Goal: Information Seeking & Learning: Learn about a topic

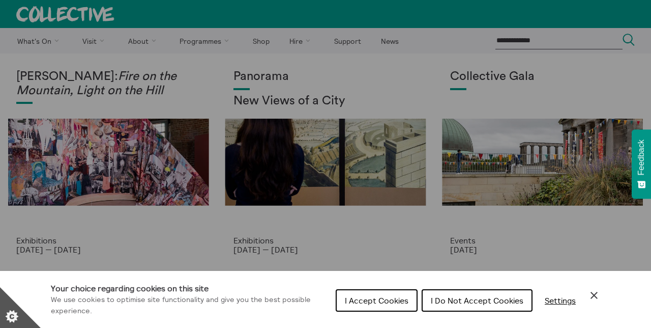
click at [394, 299] on span "I Accept Cookies" at bounding box center [377, 300] width 64 height 10
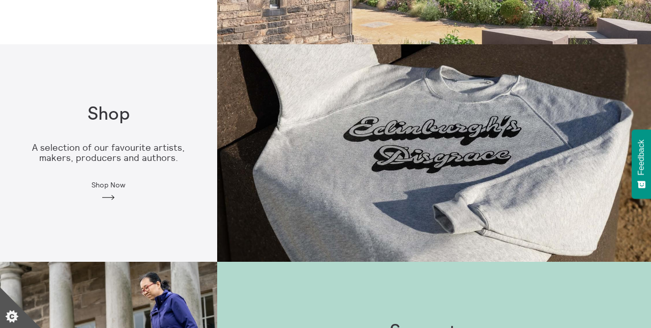
scroll to position [444, 0]
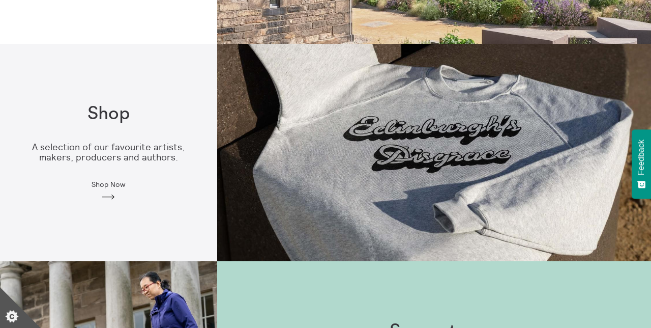
click at [103, 144] on p "A selection of our favourite artists, makers, producers and authors." at bounding box center [108, 152] width 185 height 21
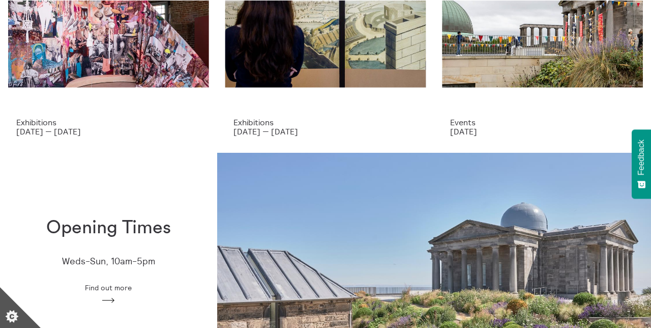
scroll to position [0, 0]
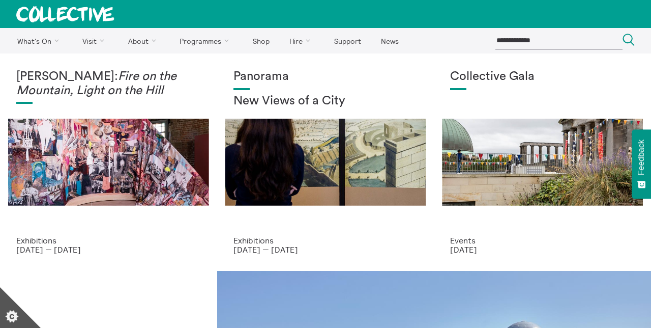
click at [136, 43] on link "About" at bounding box center [144, 40] width 50 height 25
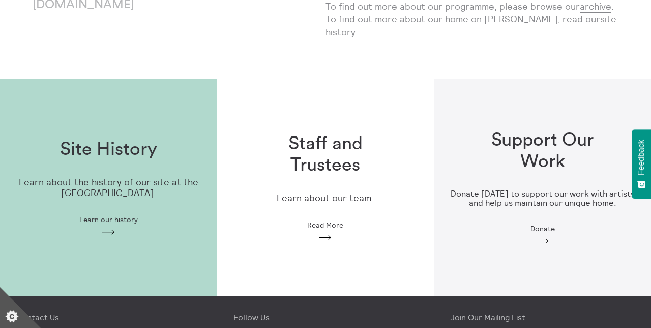
scroll to position [241, 0]
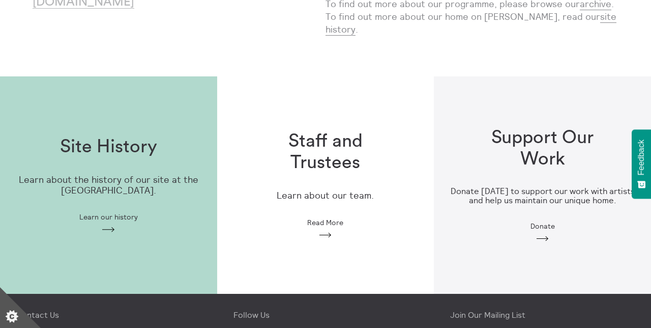
click at [78, 192] on p "Learn about the history of our site at the old City Observatory." at bounding box center [108, 185] width 185 height 21
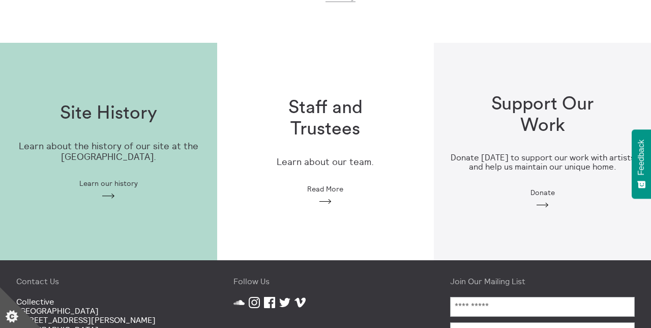
scroll to position [279, 0]
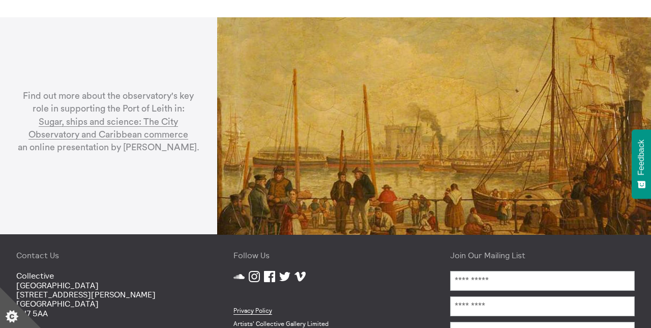
scroll to position [2763, 0]
